Goal: Book appointment/travel/reservation

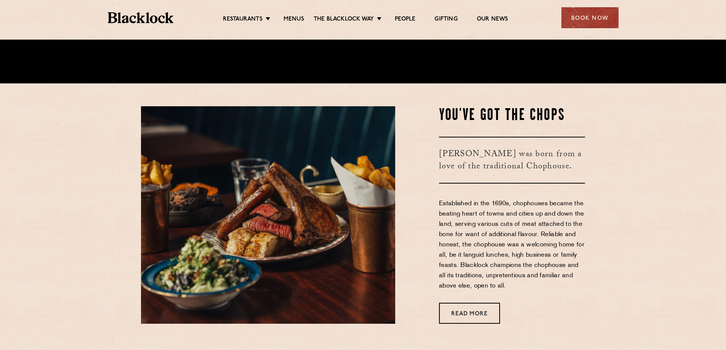
scroll to position [343, 0]
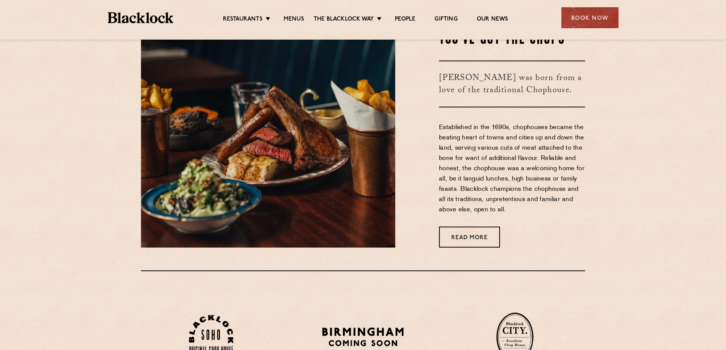
click at [290, 8] on div "Restaurants [GEOGRAPHIC_DATA] [GEOGRAPHIC_DATA] [GEOGRAPHIC_DATA] [GEOGRAPHIC_D…" at bounding box center [363, 17] width 534 height 34
click at [293, 14] on ul "Restaurants [GEOGRAPHIC_DATA] [GEOGRAPHIC_DATA] [GEOGRAPHIC_DATA] [GEOGRAPHIC_D…" at bounding box center [365, 18] width 384 height 12
click at [293, 18] on link "Menus" at bounding box center [294, 20] width 21 height 8
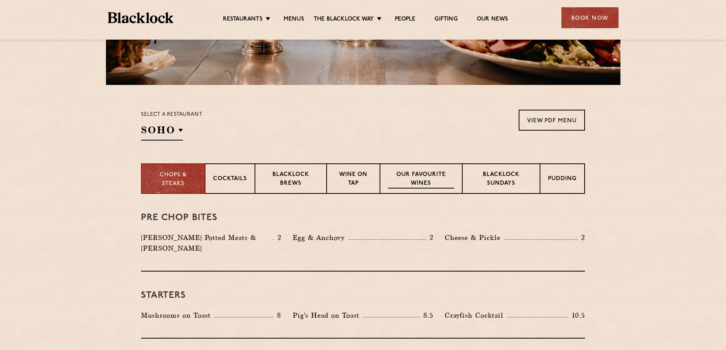
scroll to position [191, 0]
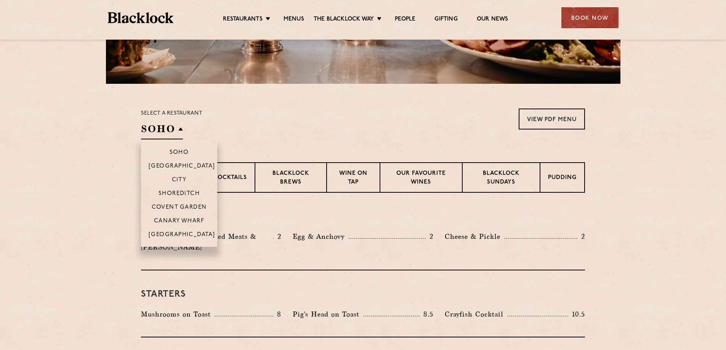
click at [167, 131] on h2 "SOHO" at bounding box center [162, 130] width 42 height 17
click at [204, 210] on p "Covent Garden" at bounding box center [179, 208] width 55 height 8
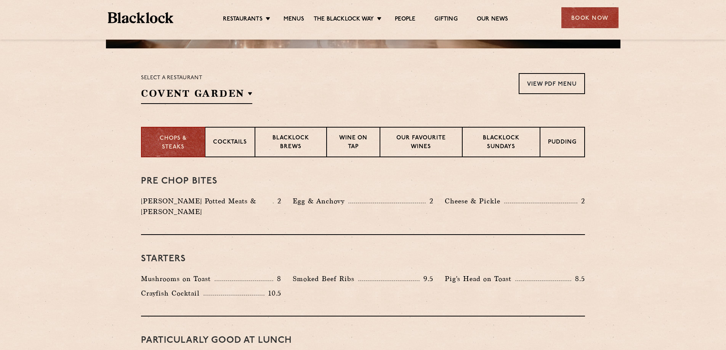
scroll to position [267, 0]
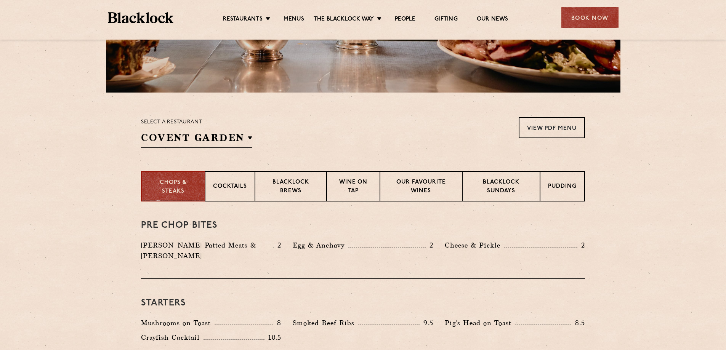
scroll to position [152, 0]
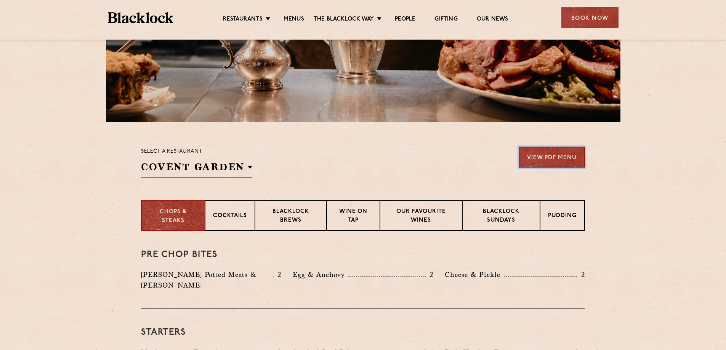
click at [540, 162] on link "View PDF Menu" at bounding box center [552, 157] width 66 height 21
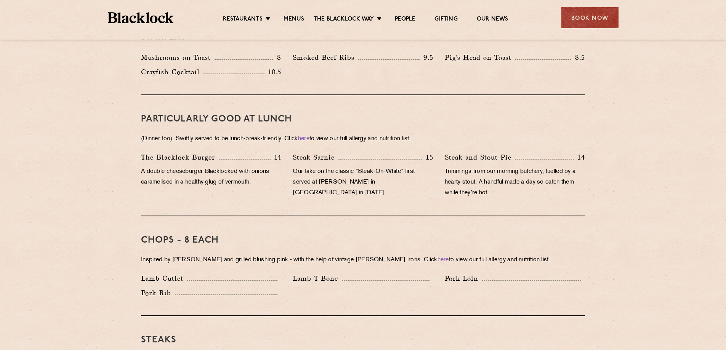
scroll to position [419, 0]
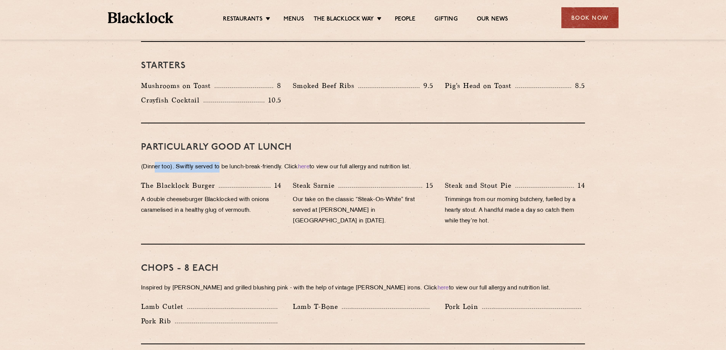
drag, startPoint x: 155, startPoint y: 155, endPoint x: 221, endPoint y: 159, distance: 65.7
click at [221, 162] on p "(Dinner too). Swiftly served to be lunch-break-friendly. Click here to view our…" at bounding box center [363, 167] width 444 height 11
click at [316, 162] on p "(Dinner too). Swiftly served to be lunch-break-friendly. Click here to view our…" at bounding box center [363, 167] width 444 height 11
click at [309, 164] on link "here" at bounding box center [303, 167] width 11 height 6
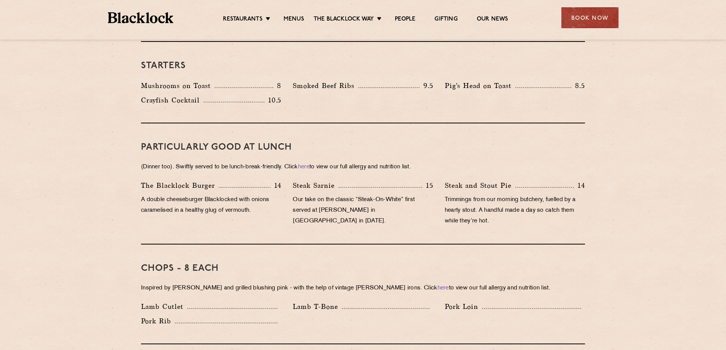
click at [522, 195] on p "Trimmings from our morning butchery, fuelled by a hearty stout. A handful made …" at bounding box center [515, 211] width 140 height 32
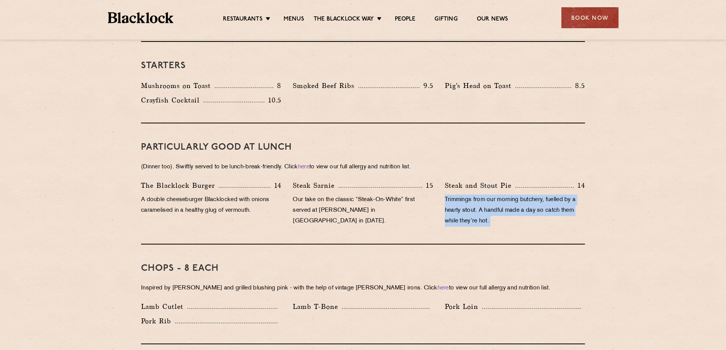
click at [522, 195] on p "Trimmings from our morning butchery, fuelled by a hearty stout. A handful made …" at bounding box center [515, 211] width 140 height 32
click at [523, 199] on p "Trimmings from our morning butchery, fuelled by a hearty stout. A handful made …" at bounding box center [515, 211] width 140 height 32
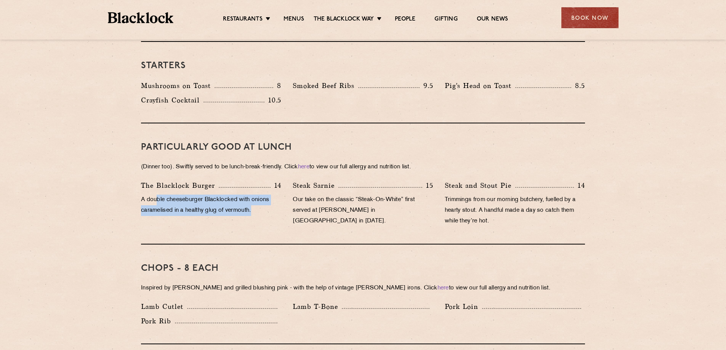
drag, startPoint x: 255, startPoint y: 201, endPoint x: 151, endPoint y: 186, distance: 105.0
click at [157, 195] on p "A double cheeseburger Blacklocked with onions caramelised in a healthy glug of …" at bounding box center [211, 205] width 140 height 21
click at [150, 195] on p "A double cheeseburger Blacklocked with onions caramelised in a healthy glug of …" at bounding box center [211, 205] width 140 height 21
click at [367, 195] on p "Our take on the classic “Steak-On-White” first served at [PERSON_NAME] in [GEOG…" at bounding box center [363, 211] width 140 height 32
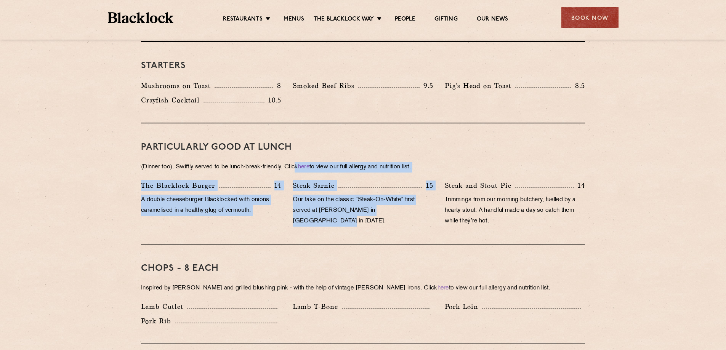
drag, startPoint x: 422, startPoint y: 199, endPoint x: 302, endPoint y: 155, distance: 127.5
click at [302, 155] on div "PARTICULARLY GOOD AT LUNCH (Dinner too). Swiftly served to be lunch-break-frien…" at bounding box center [363, 183] width 444 height 121
click at [358, 221] on div "PARTICULARLY GOOD AT LUNCH (Dinner too). Swiftly served to be lunch-break-frien…" at bounding box center [363, 183] width 444 height 121
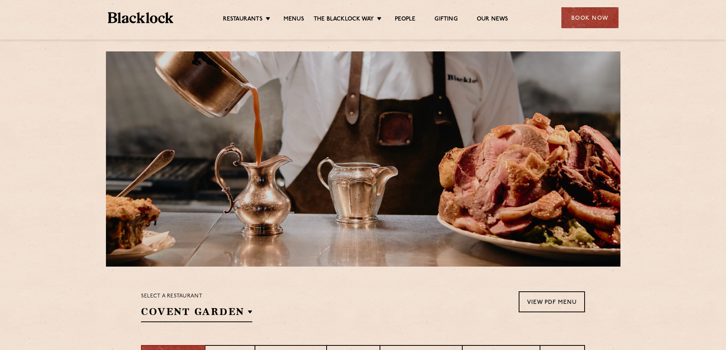
scroll to position [0, 0]
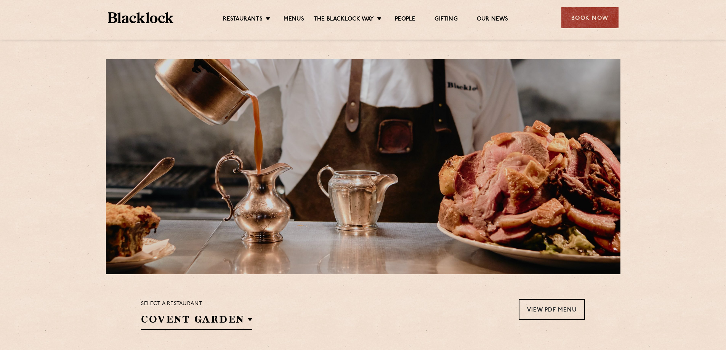
drag, startPoint x: 113, startPoint y: 45, endPoint x: 107, endPoint y: 23, distance: 23.0
click at [562, 16] on div "Book Now" at bounding box center [589, 17] width 57 height 21
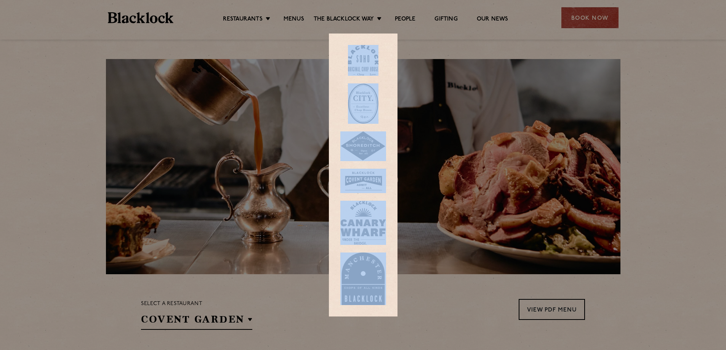
click at [562, 16] on div at bounding box center [363, 175] width 726 height 350
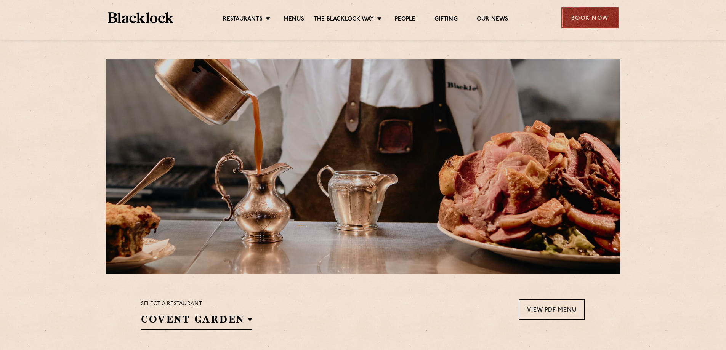
click at [575, 18] on div "Book Now" at bounding box center [589, 17] width 57 height 21
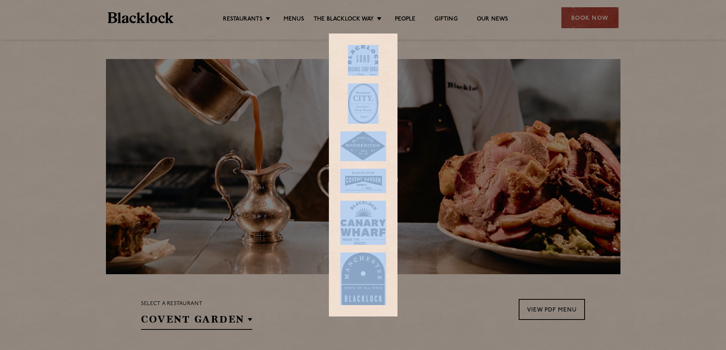
click at [321, 105] on div at bounding box center [363, 175] width 726 height 350
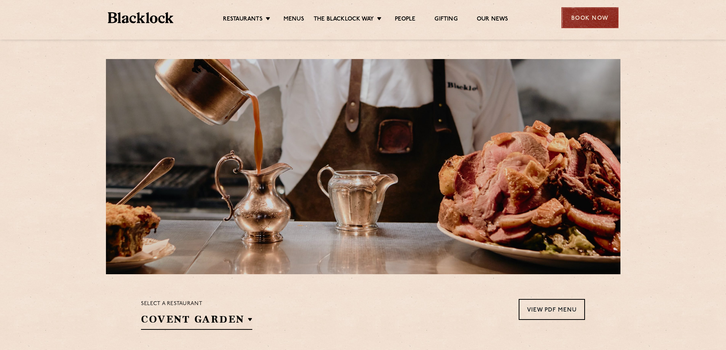
click at [602, 19] on div "Book Now" at bounding box center [589, 17] width 57 height 21
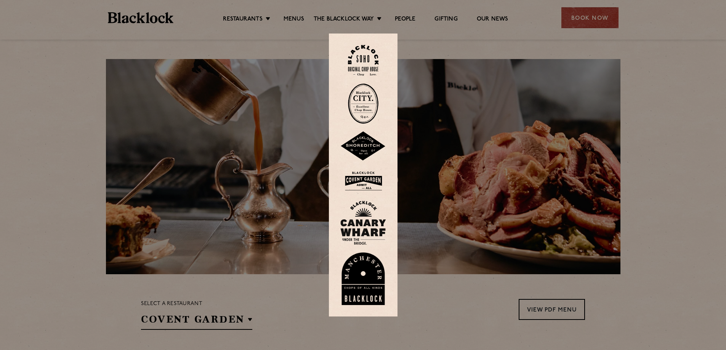
click at [370, 176] on img at bounding box center [363, 181] width 46 height 25
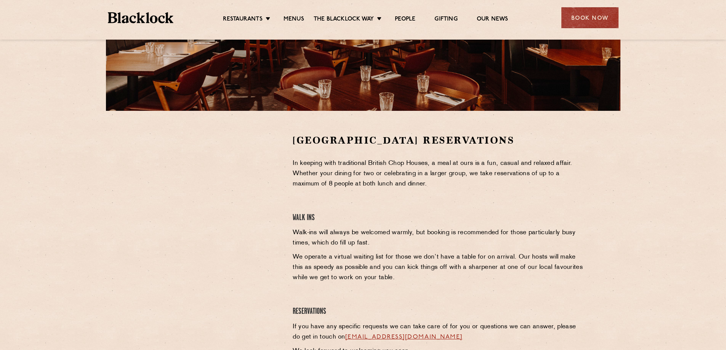
scroll to position [152, 0]
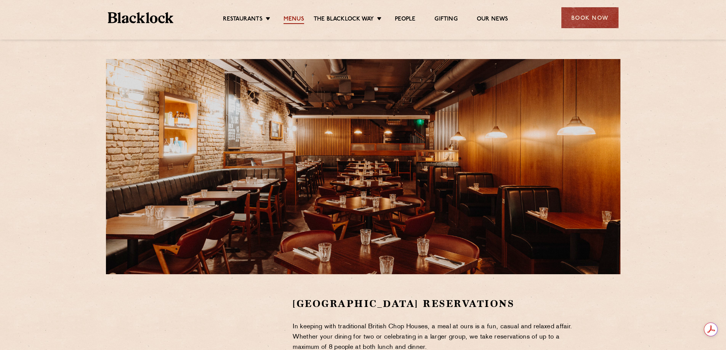
click at [296, 18] on link "Menus" at bounding box center [294, 20] width 21 height 8
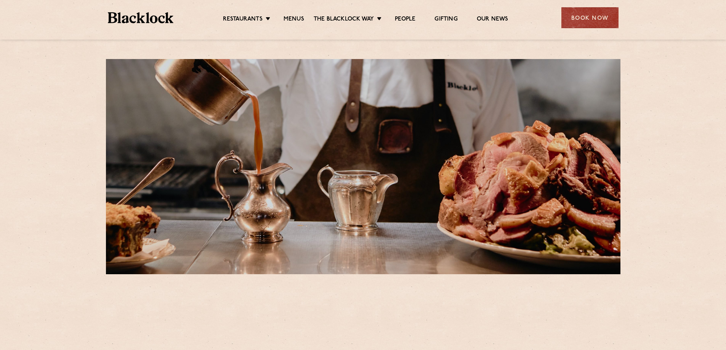
click at [250, 14] on ul "Restaurants Soho City Shoreditch Covent Garden Canary Wharf Manchester Birmingh…" at bounding box center [365, 18] width 384 height 12
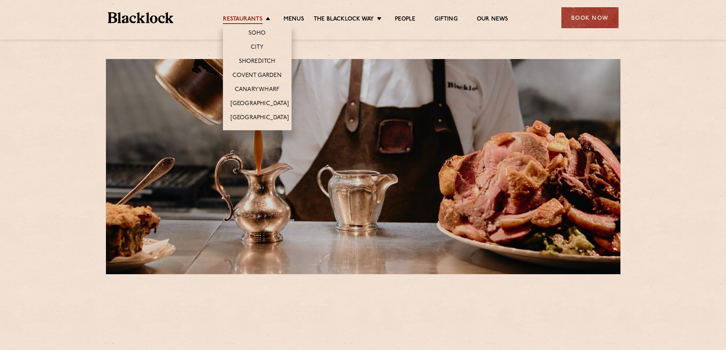
click at [252, 16] on link "Restaurants" at bounding box center [243, 20] width 40 height 8
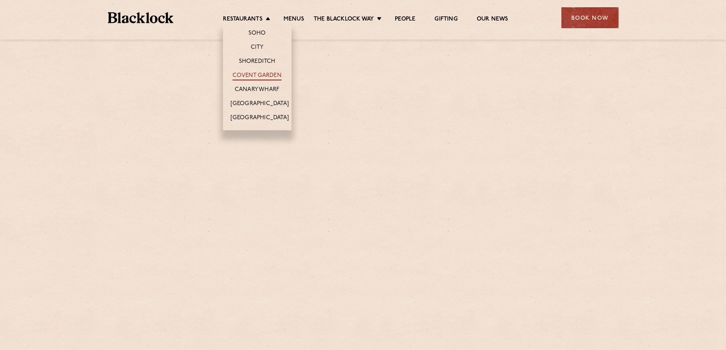
click at [248, 73] on link "Covent Garden" at bounding box center [256, 76] width 49 height 8
